Goal: Task Accomplishment & Management: Complete application form

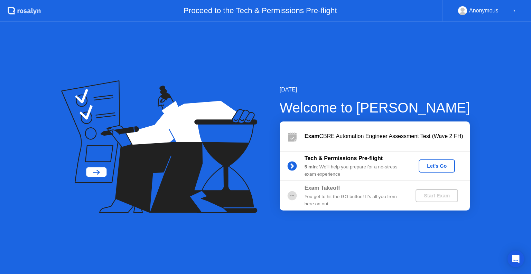
click at [432, 168] on div "Let's Go" at bounding box center [436, 166] width 31 height 6
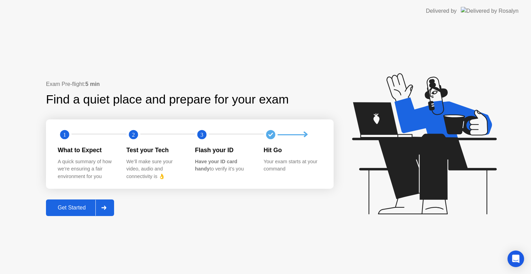
click at [102, 206] on icon at bounding box center [103, 208] width 5 height 4
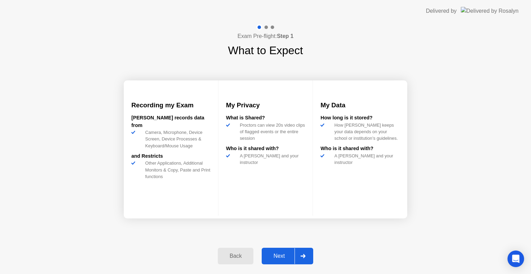
click at [308, 258] on div at bounding box center [303, 257] width 17 height 16
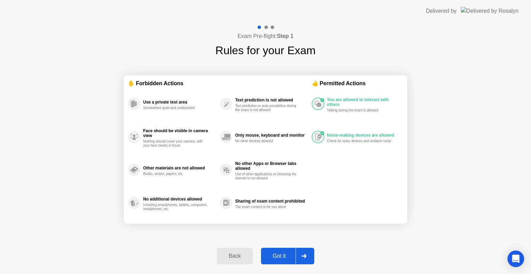
click at [308, 254] on div at bounding box center [304, 257] width 17 height 16
select select "**********"
select select "*******"
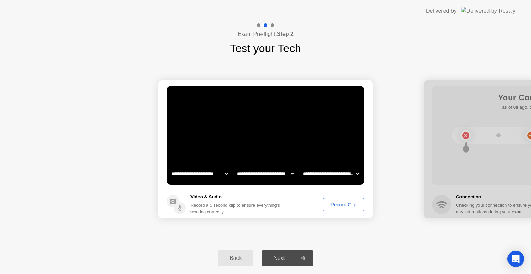
click at [333, 206] on div "Record Clip" at bounding box center [343, 205] width 37 height 6
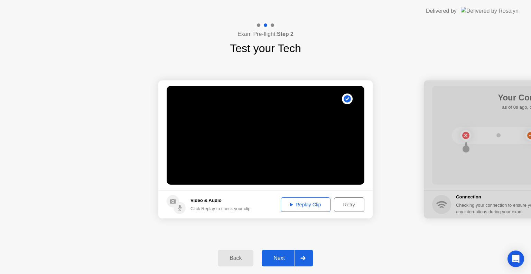
click at [304, 255] on div at bounding box center [303, 259] width 17 height 16
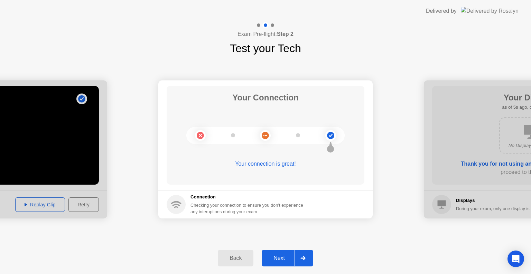
click at [303, 254] on div at bounding box center [303, 259] width 17 height 16
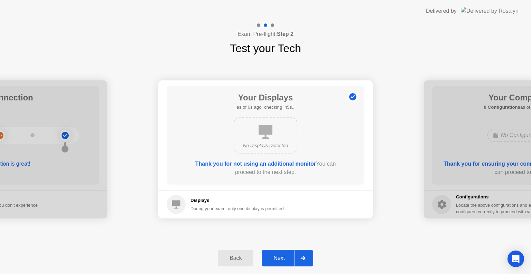
click at [301, 256] on div at bounding box center [303, 259] width 17 height 16
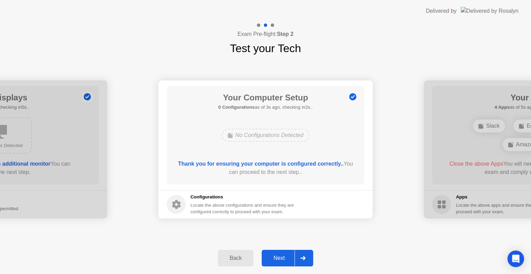
click at [302, 259] on icon at bounding box center [302, 258] width 5 height 4
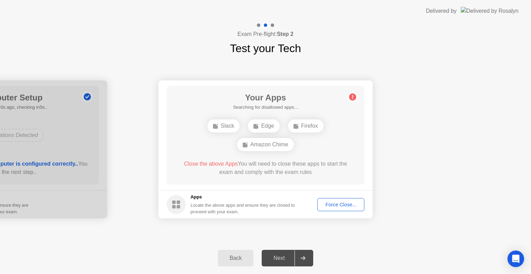
click at [331, 203] on div "Force Close..." at bounding box center [341, 205] width 42 height 6
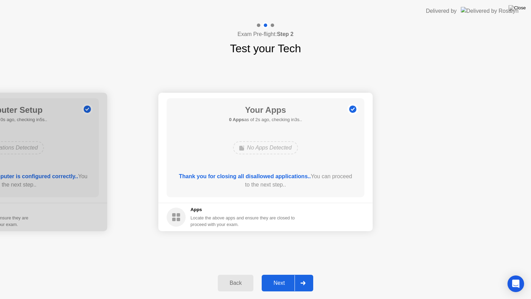
click at [301, 274] on div at bounding box center [303, 283] width 17 height 16
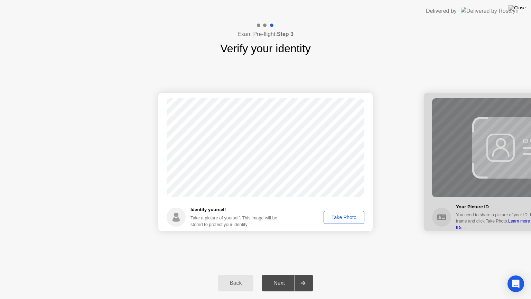
click at [347, 217] on div "Take Photo" at bounding box center [344, 217] width 36 height 6
click at [338, 218] on div "Retake" at bounding box center [348, 217] width 27 height 6
click at [338, 218] on div "Take Photo" at bounding box center [344, 217] width 36 height 6
click at [300, 274] on icon at bounding box center [302, 283] width 5 height 4
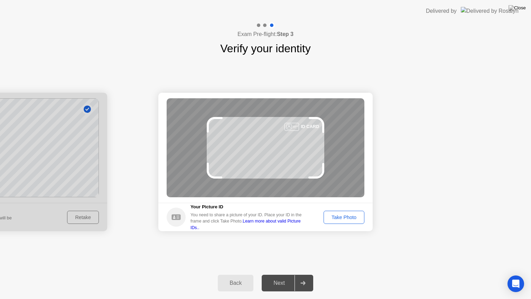
click at [300, 274] on icon at bounding box center [302, 283] width 5 height 4
click at [342, 216] on div "Take Photo" at bounding box center [344, 217] width 36 height 6
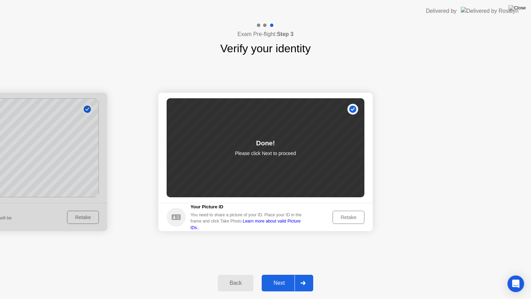
click at [302, 274] on icon at bounding box center [302, 283] width 5 height 4
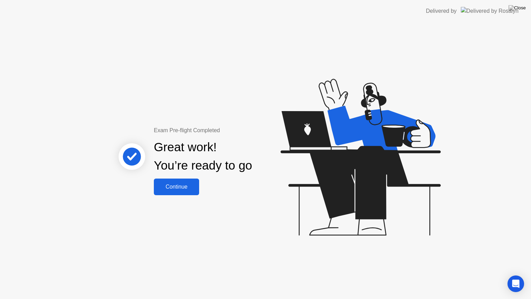
click at [186, 181] on button "Continue" at bounding box center [176, 186] width 45 height 17
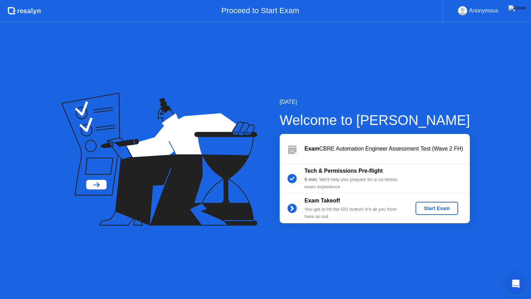
click at [450, 209] on div "Start Exam" at bounding box center [436, 208] width 37 height 6
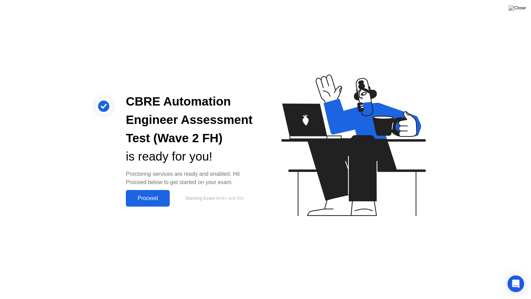
click at [155, 198] on div "Proceed" at bounding box center [148, 198] width 40 height 6
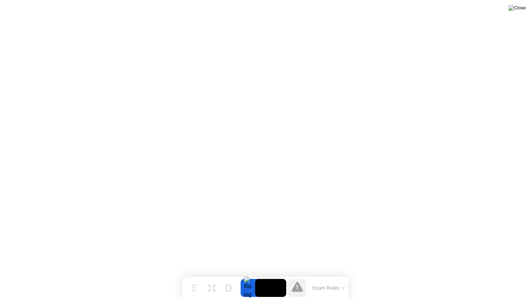
click at [522, 9] on img at bounding box center [516, 8] width 17 height 6
